Goal: Information Seeking & Learning: Find specific fact

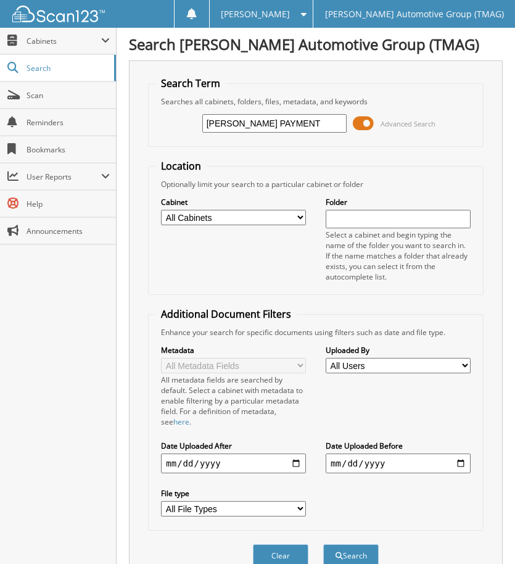
type input "[PERSON_NAME] PAYMENT"
click at [323, 544] on button "Search" at bounding box center [351, 555] width 56 height 23
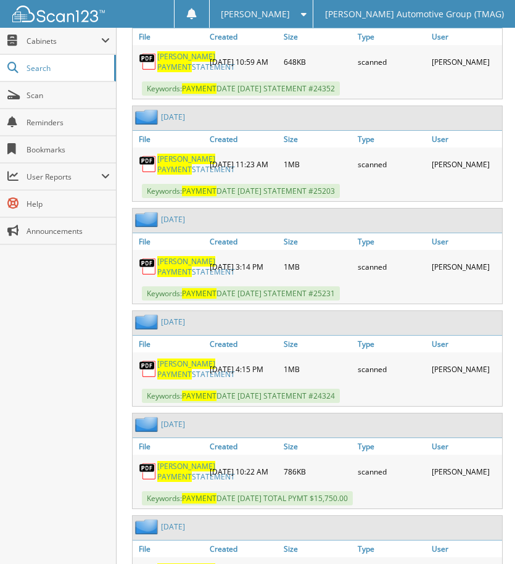
scroll to position [1296, 0]
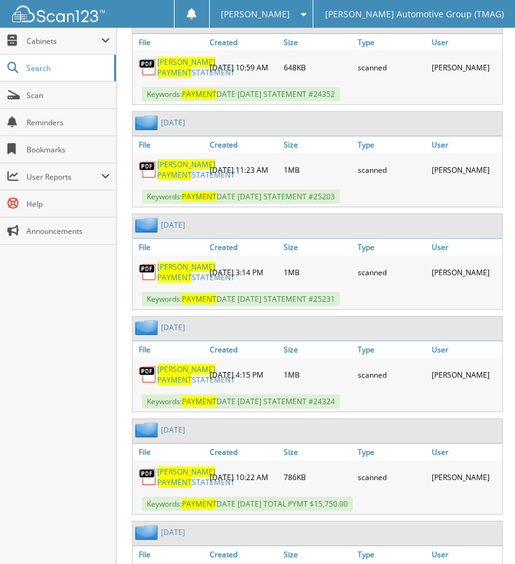
click at [177, 230] on link "08/19/2025" at bounding box center [173, 225] width 24 height 10
